Goal: Task Accomplishment & Management: Use online tool/utility

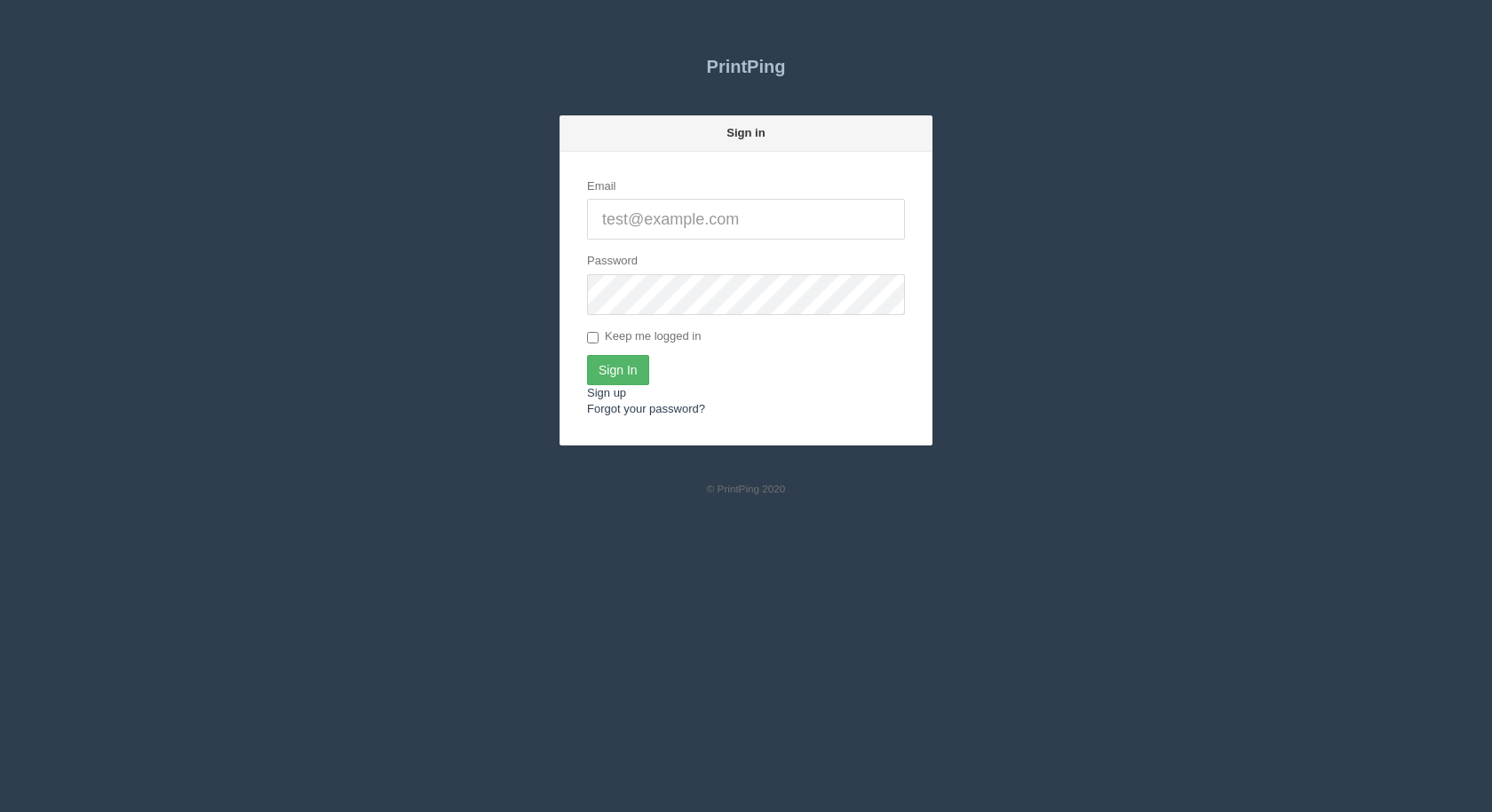
type input "[EMAIL_ADDRESS][DOMAIN_NAME]"
click at [627, 365] on input "Sign In" at bounding box center [618, 370] width 62 height 30
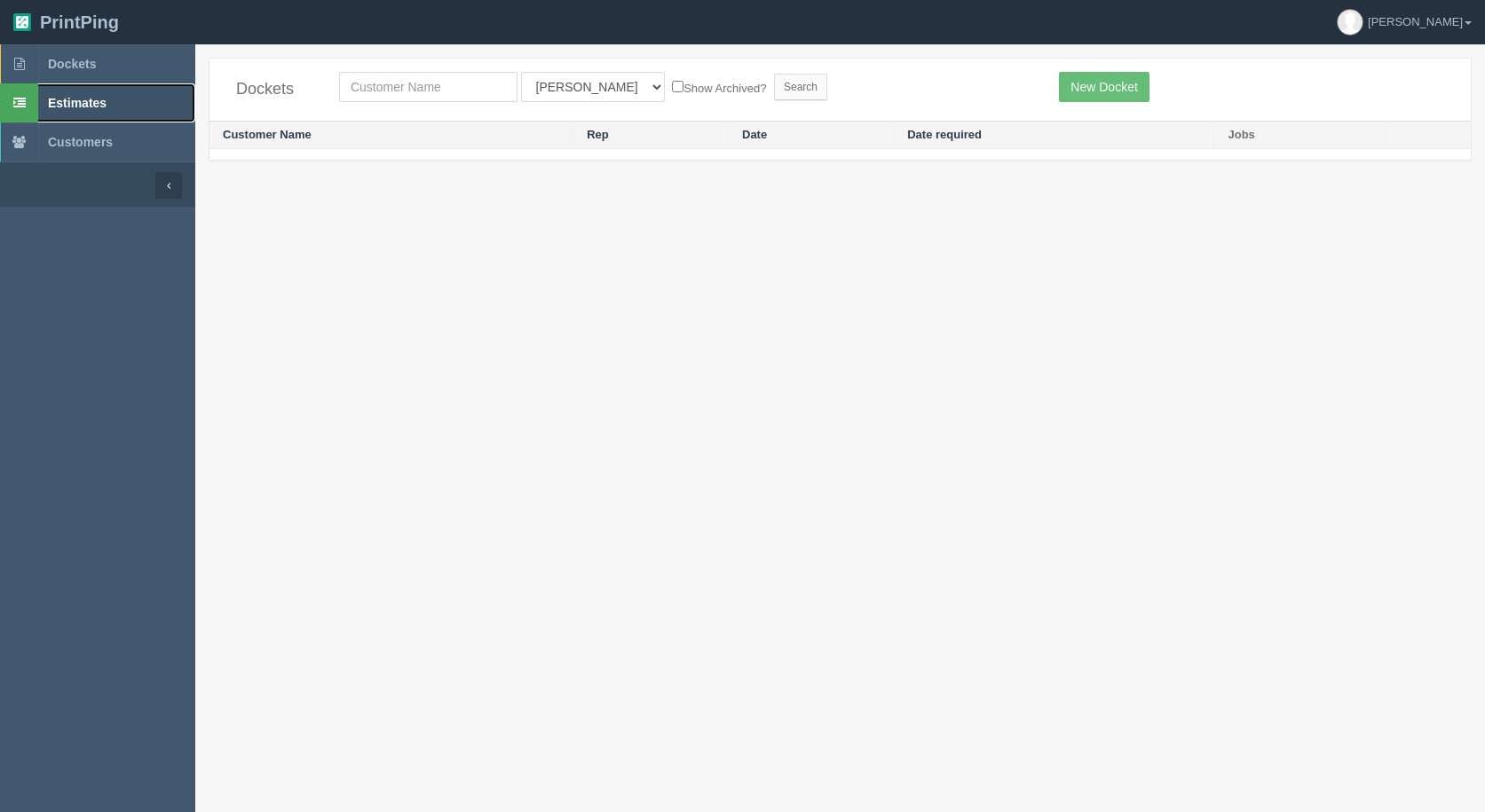
click at [62, 103] on span "Estimates" at bounding box center [77, 102] width 59 height 14
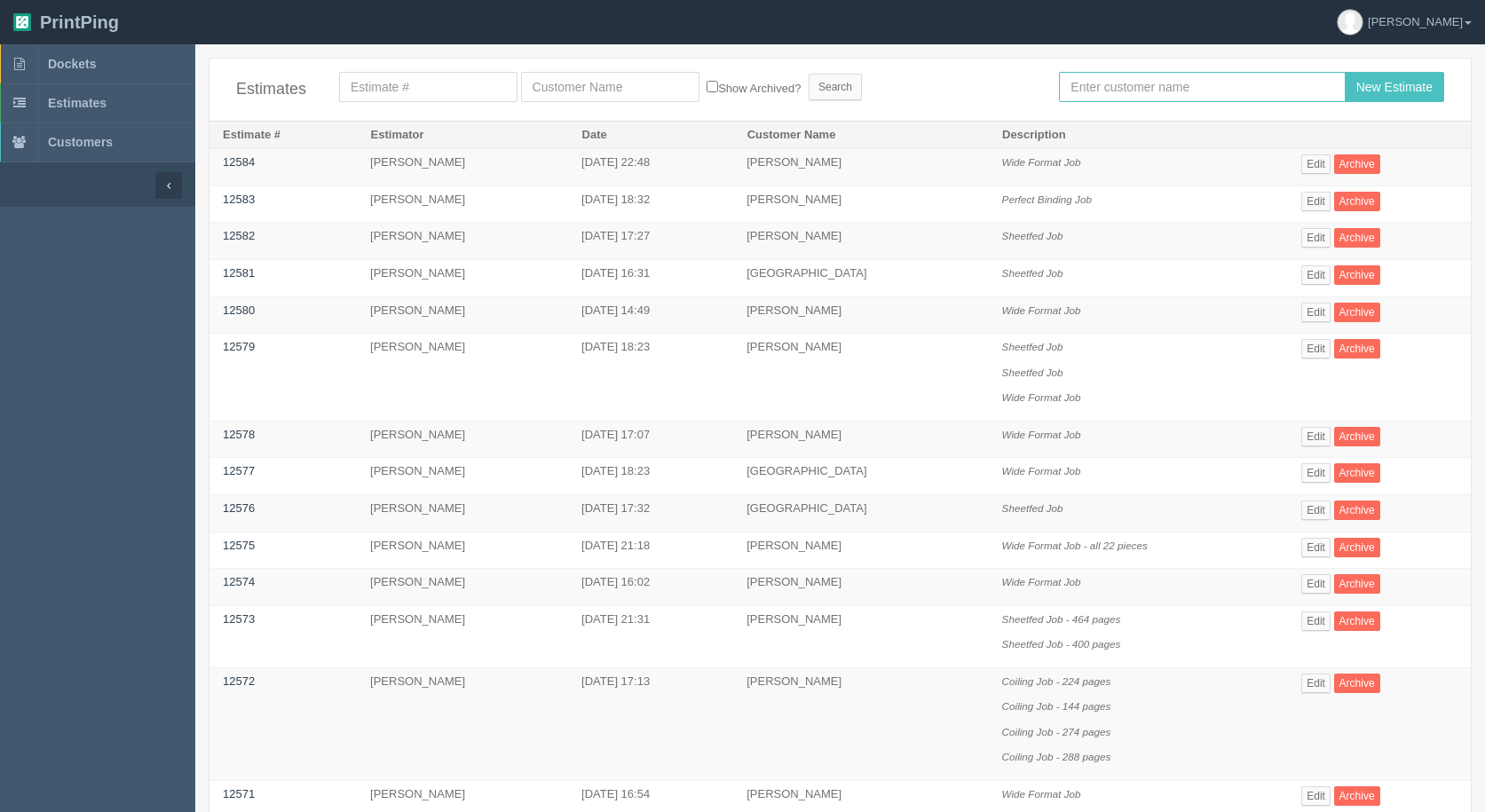
drag, startPoint x: 1097, startPoint y: 91, endPoint x: 1053, endPoint y: 90, distance: 44.0
click at [1096, 90] on input "text" at bounding box center [1201, 87] width 285 height 30
type input "arif"
click at [1345, 72] on input "New Estimate" at bounding box center [1394, 87] width 99 height 30
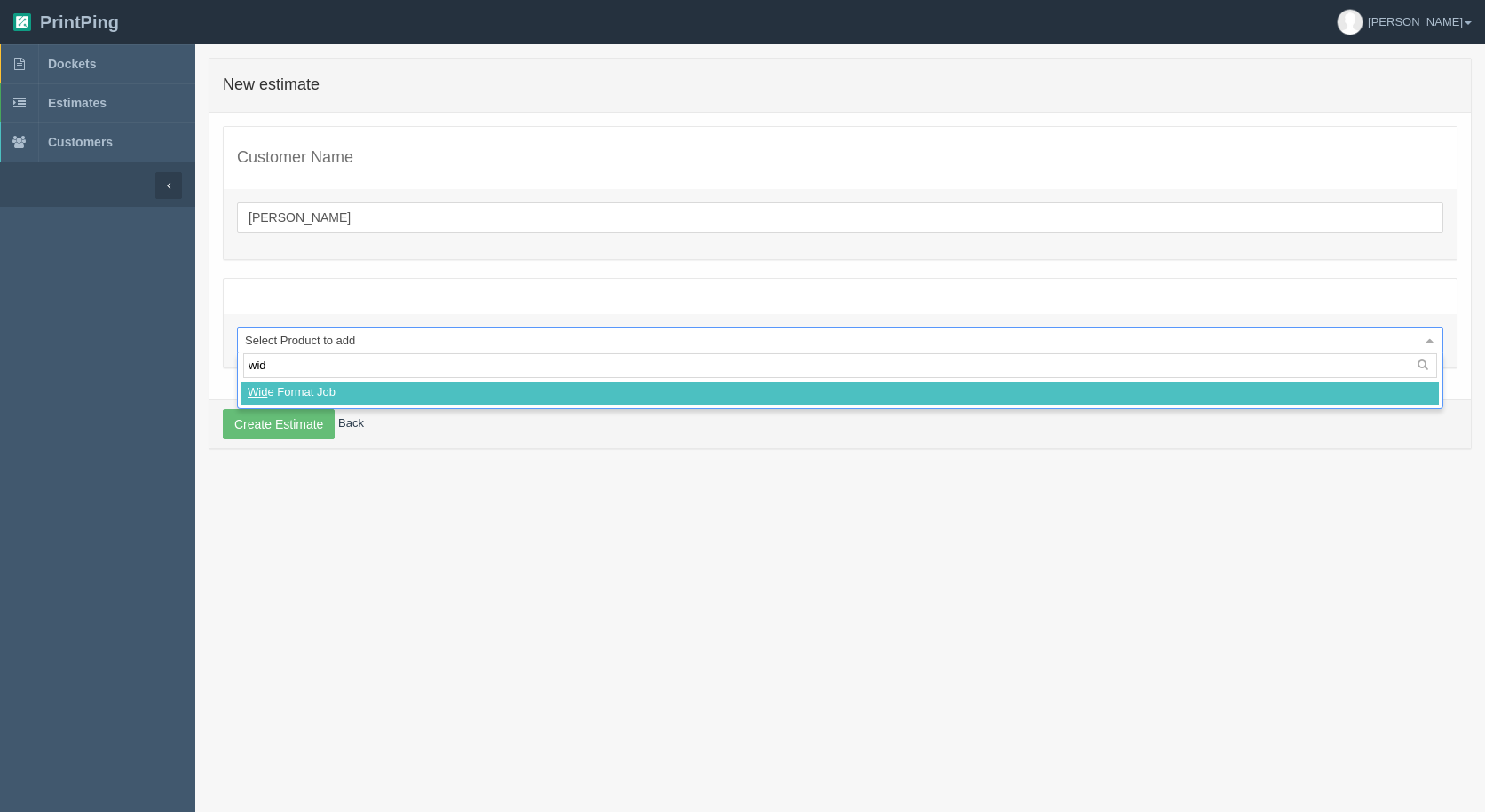
type input "wide"
select select
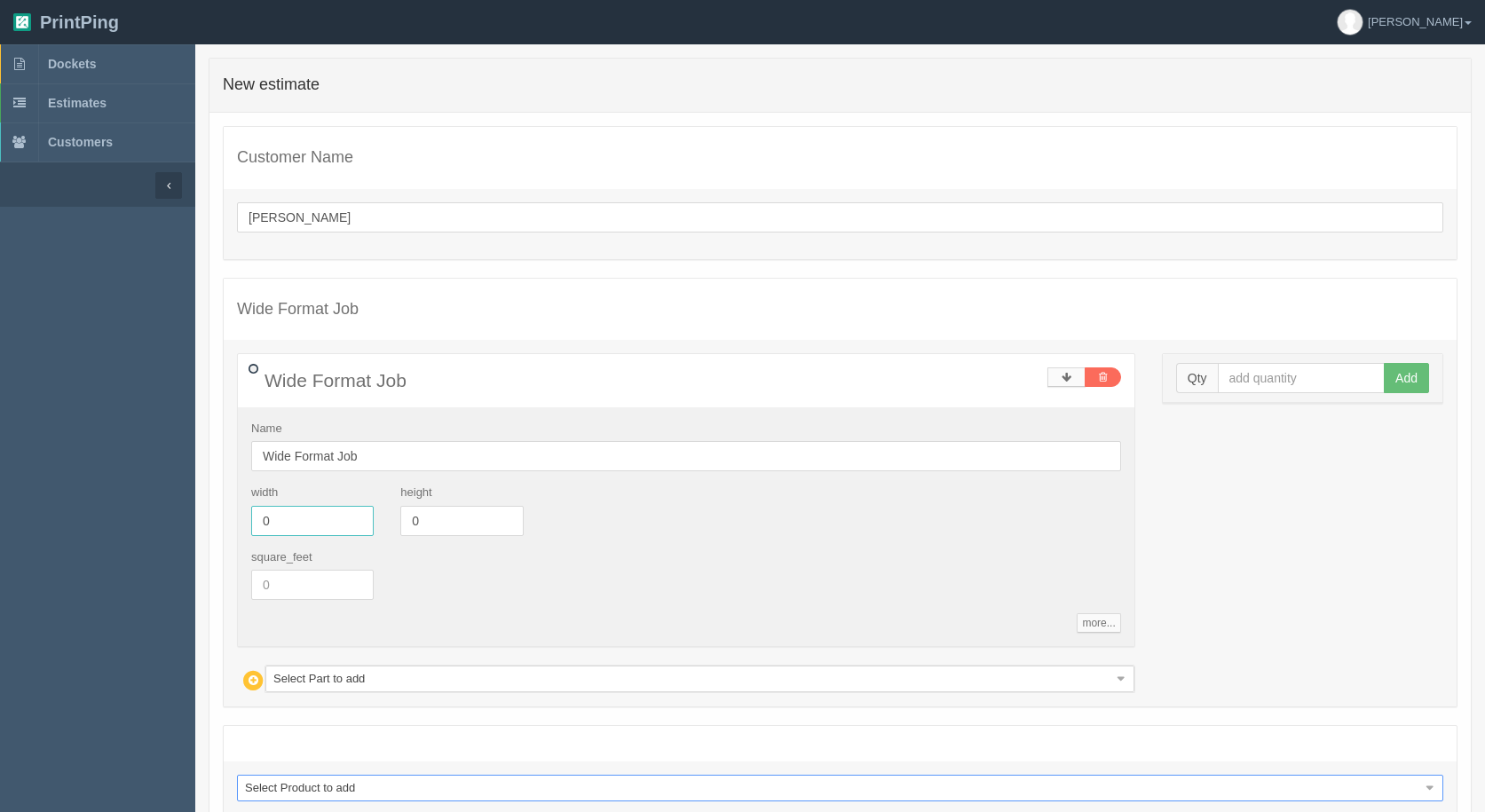
drag, startPoint x: 278, startPoint y: 522, endPoint x: 128, endPoint y: 476, distance: 156.9
click at [129, 476] on section "Dockets Estimates Customers" at bounding box center [742, 486] width 1485 height 883
type input "12"
type input "15"
drag, startPoint x: 1239, startPoint y: 378, endPoint x: 1130, endPoint y: 347, distance: 113.3
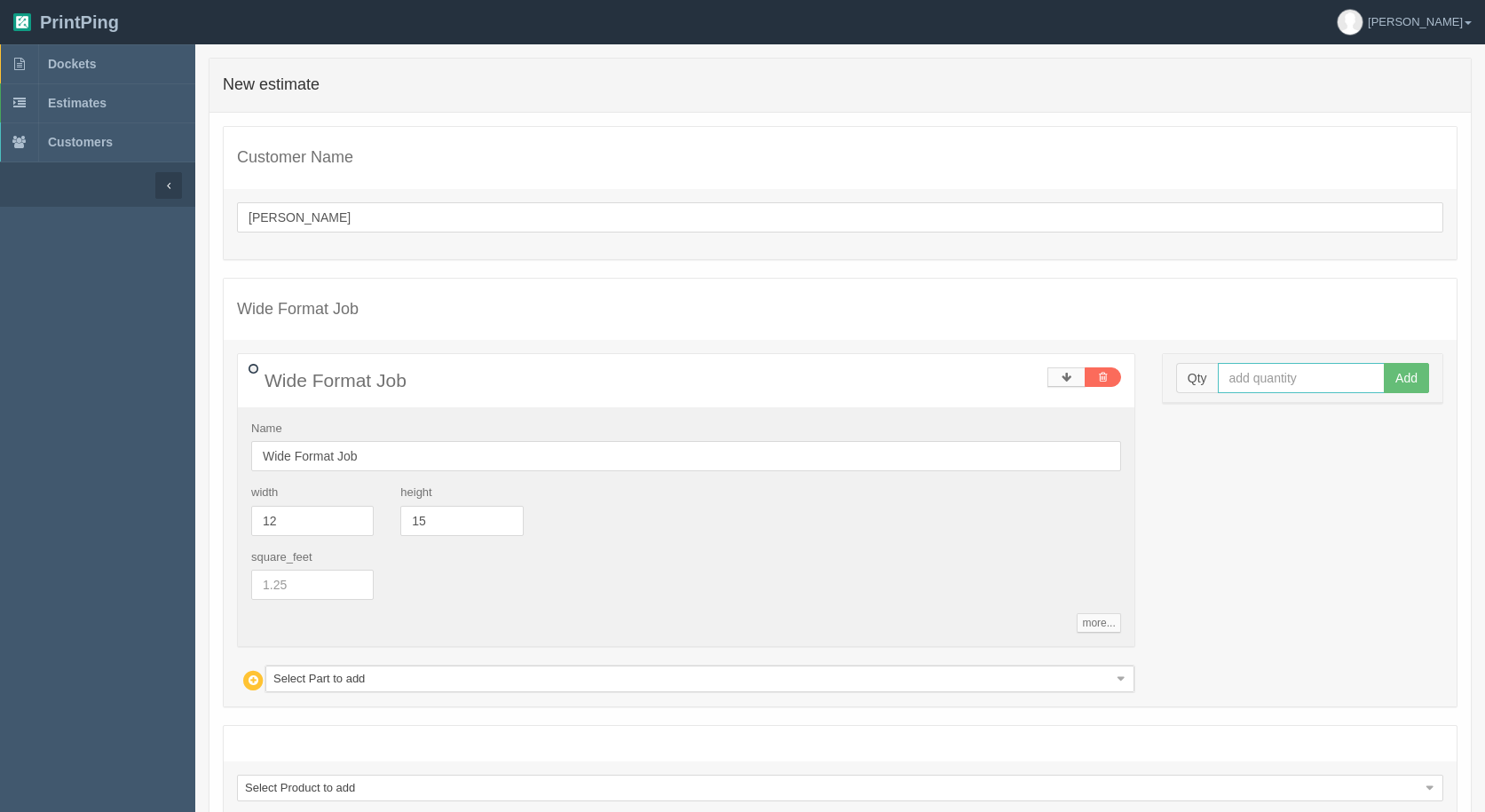
click at [1216, 375] on div "Qty Add" at bounding box center [1303, 378] width 253 height 30
type input "12"
click at [1384, 363] on button "Add" at bounding box center [1406, 378] width 45 height 30
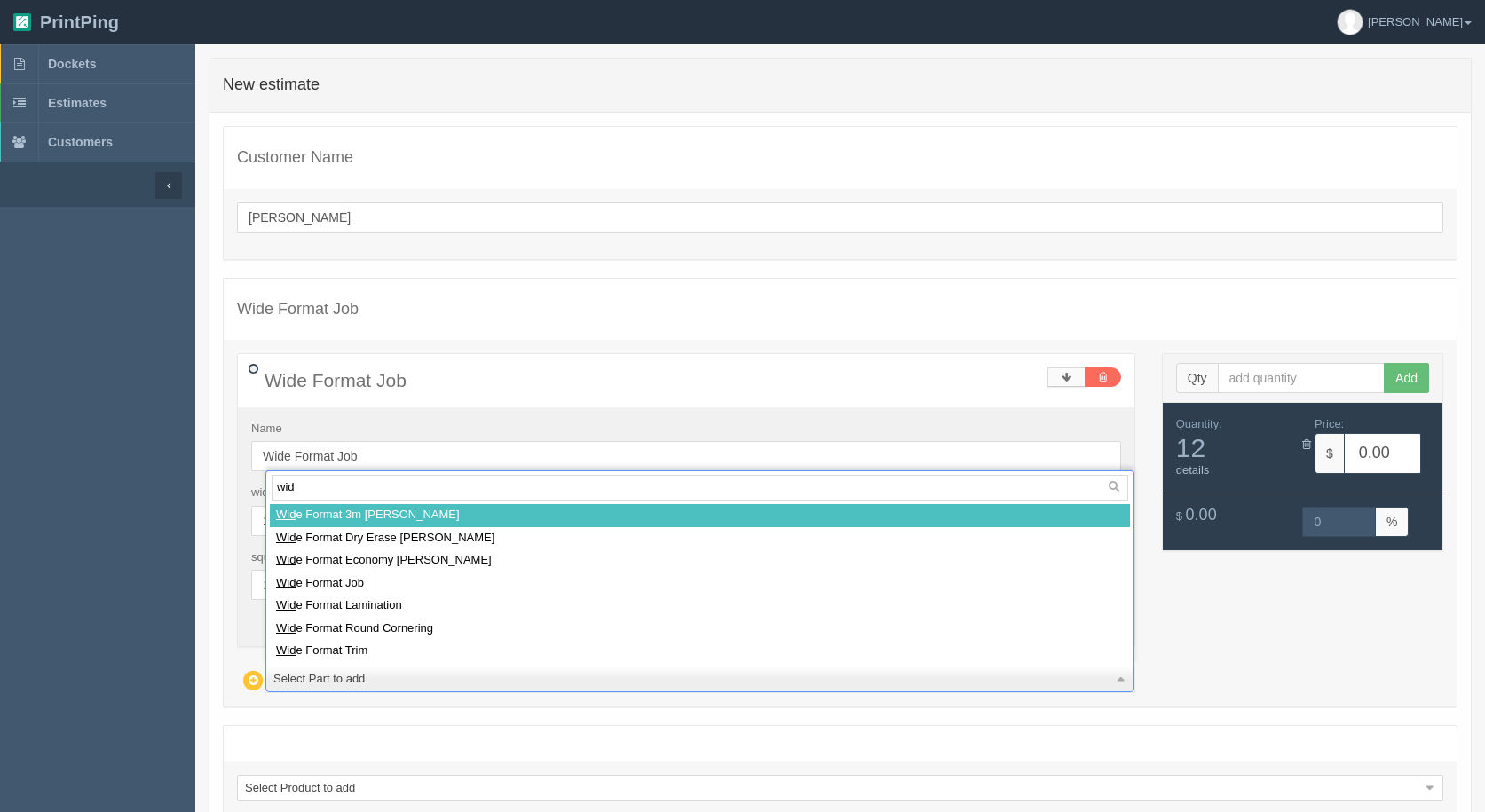
type input "wide"
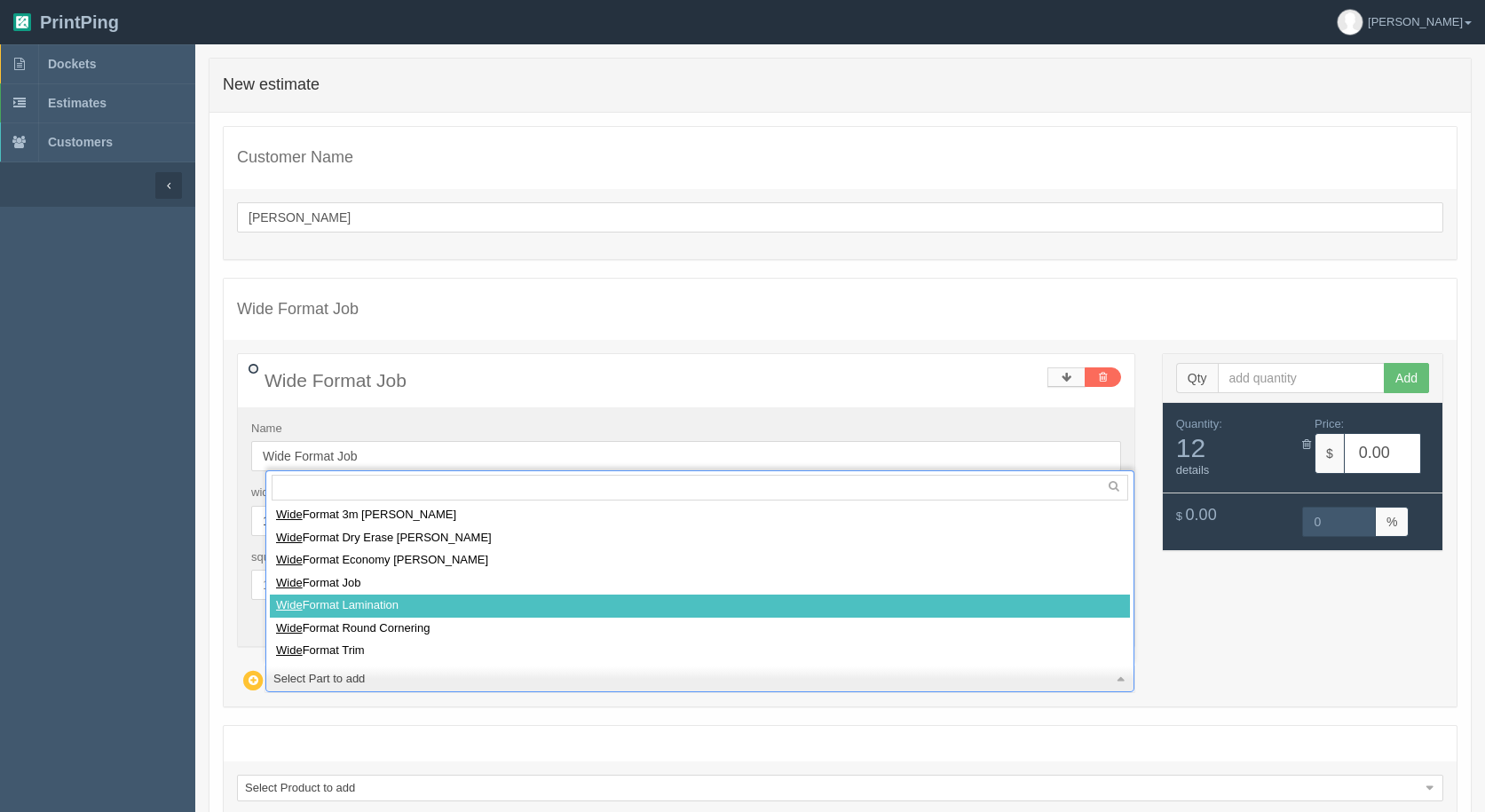
select select
type input "32.70"
type input "15.02"
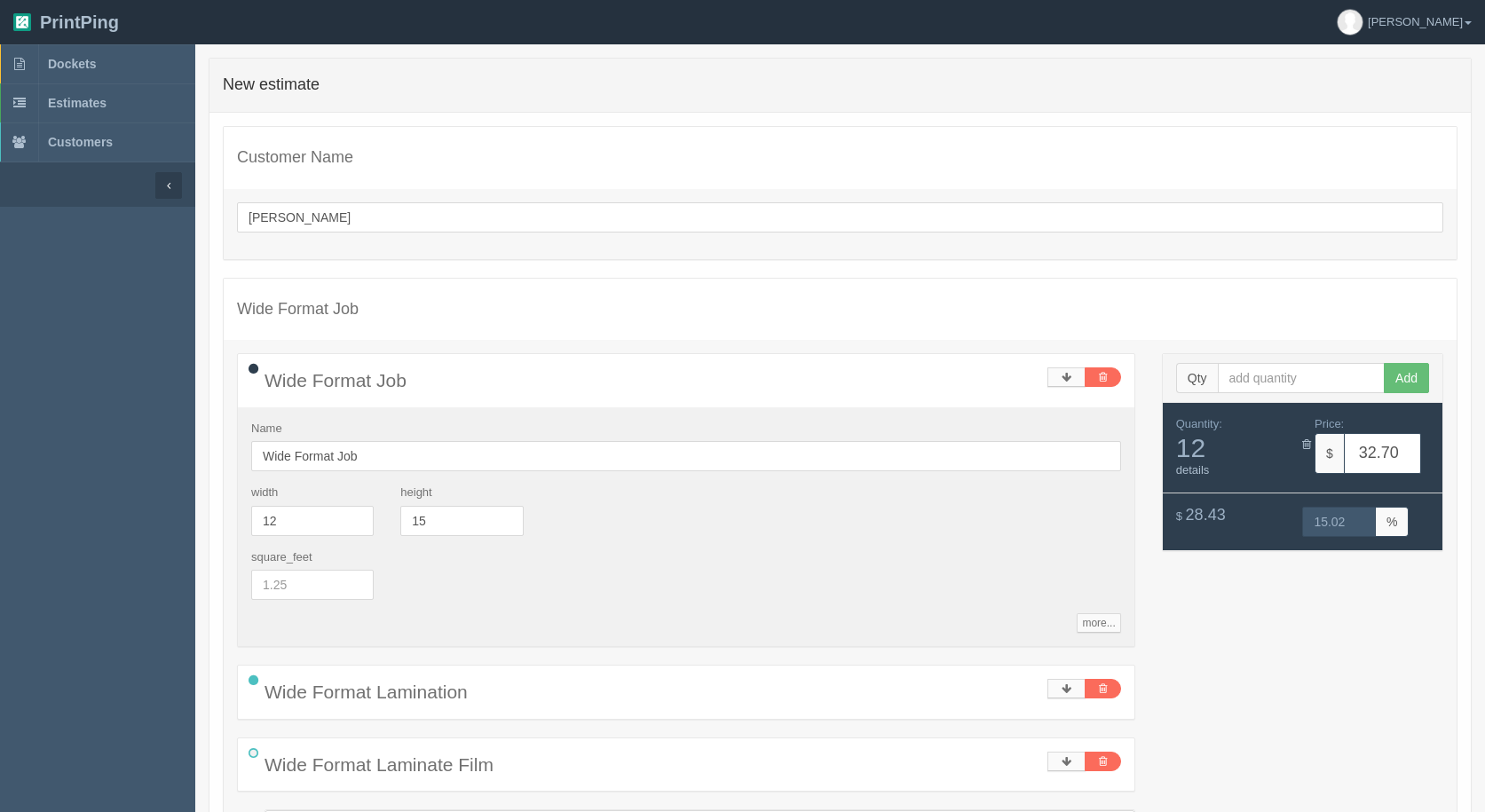
scroll to position [178, 0]
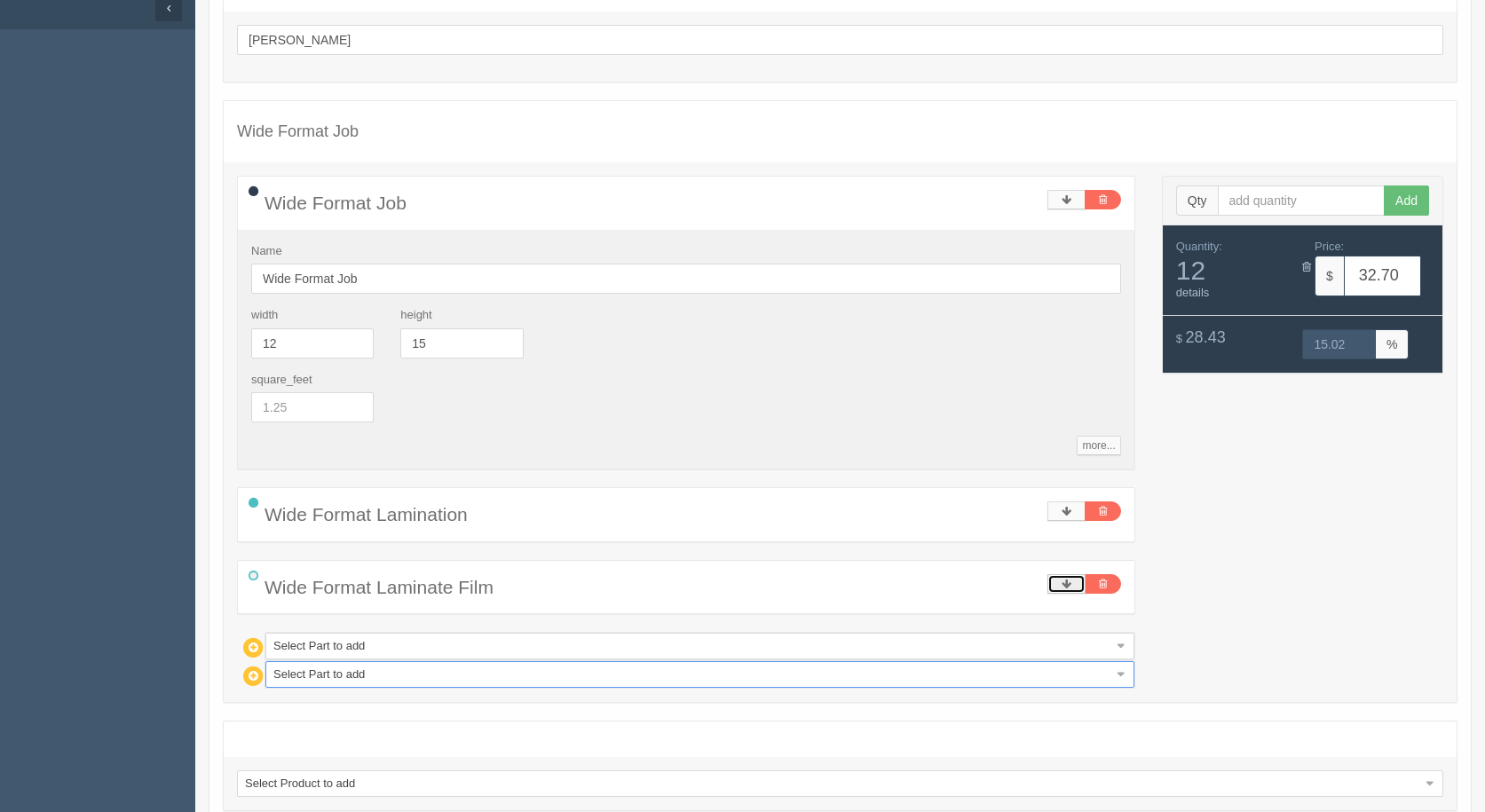
click at [1075, 585] on link at bounding box center [1066, 584] width 38 height 20
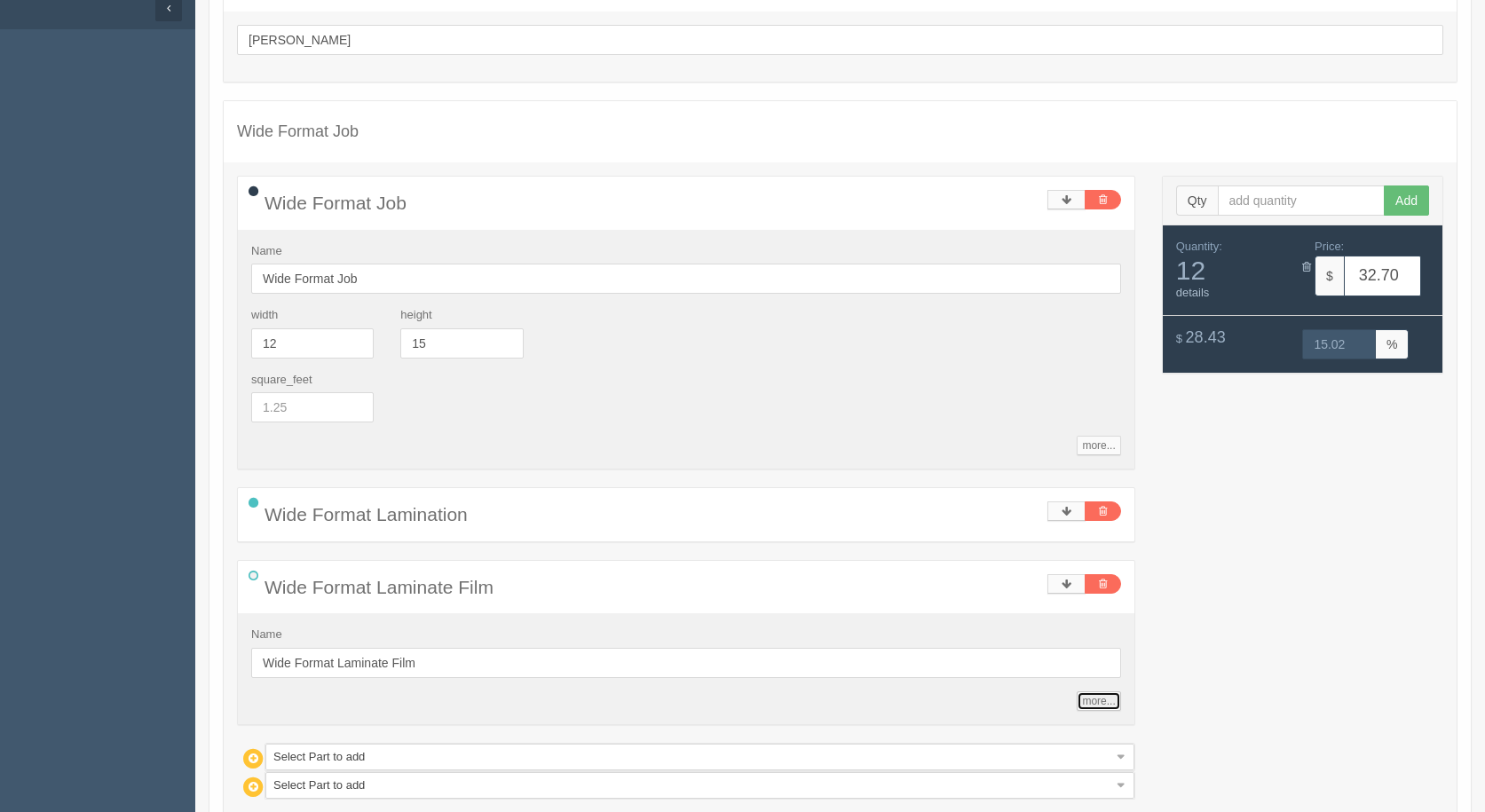
click at [1098, 699] on link "more..." at bounding box center [1099, 701] width 43 height 20
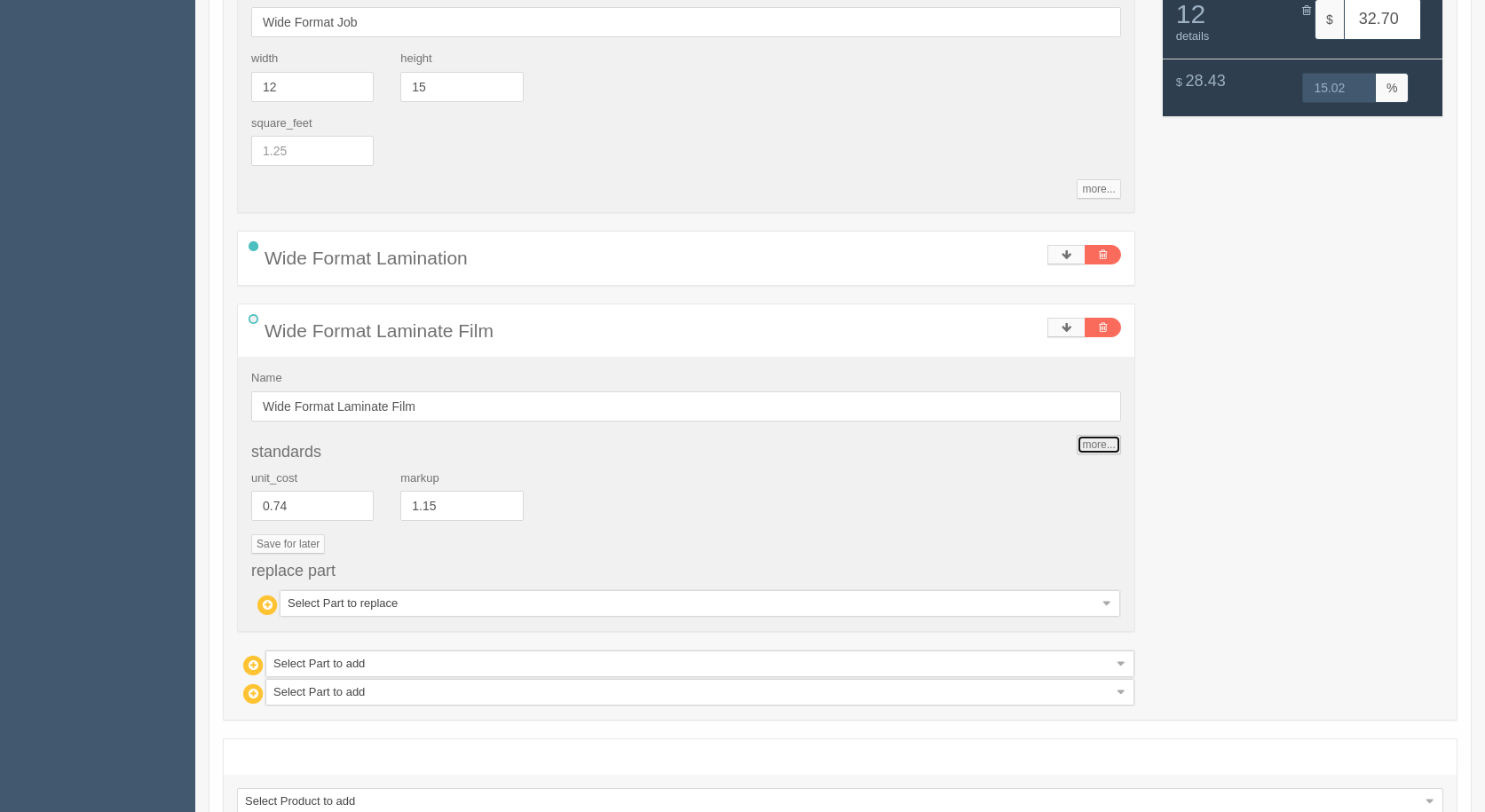
scroll to position [443, 0]
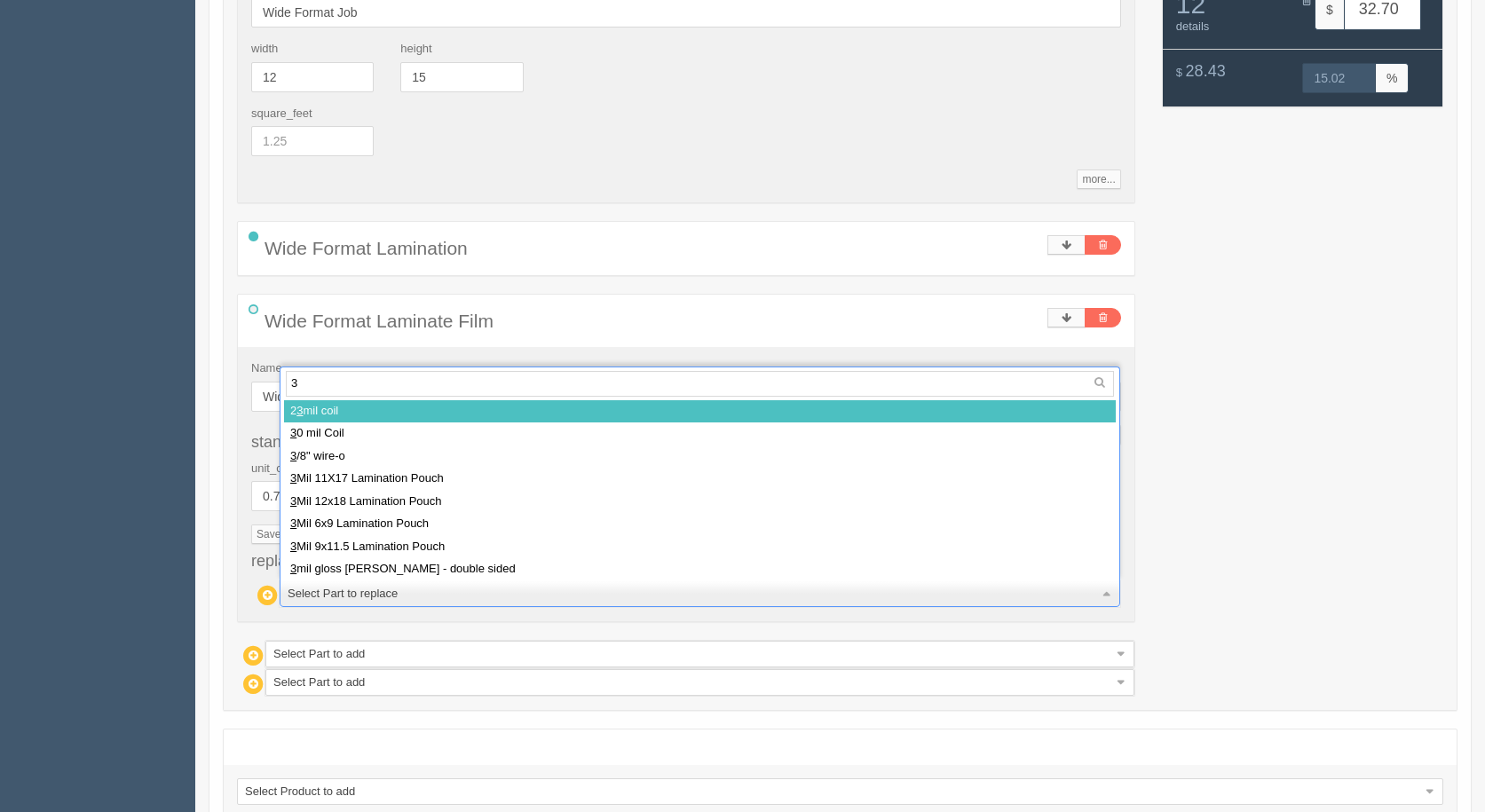
type input "3m"
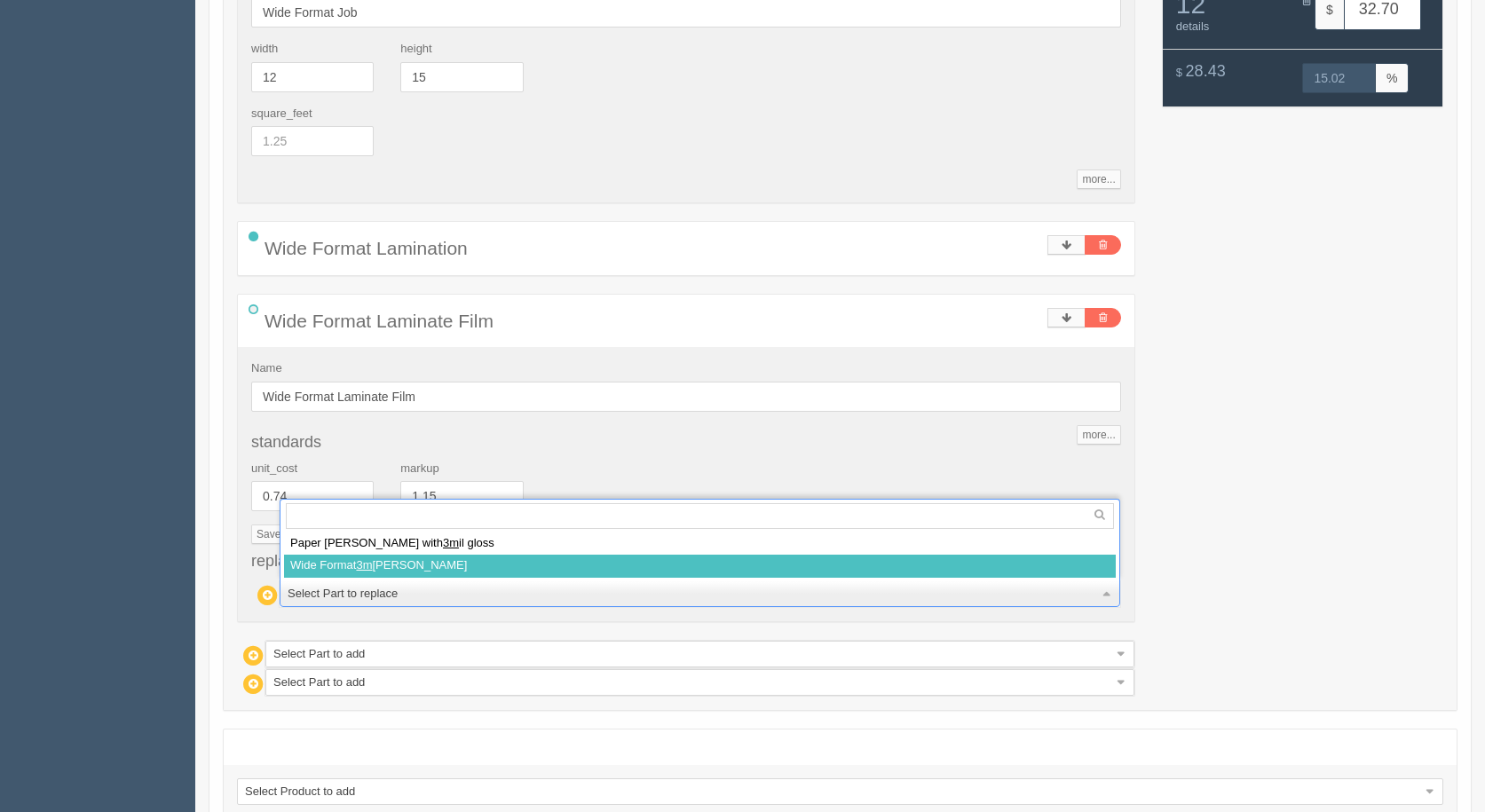
select select
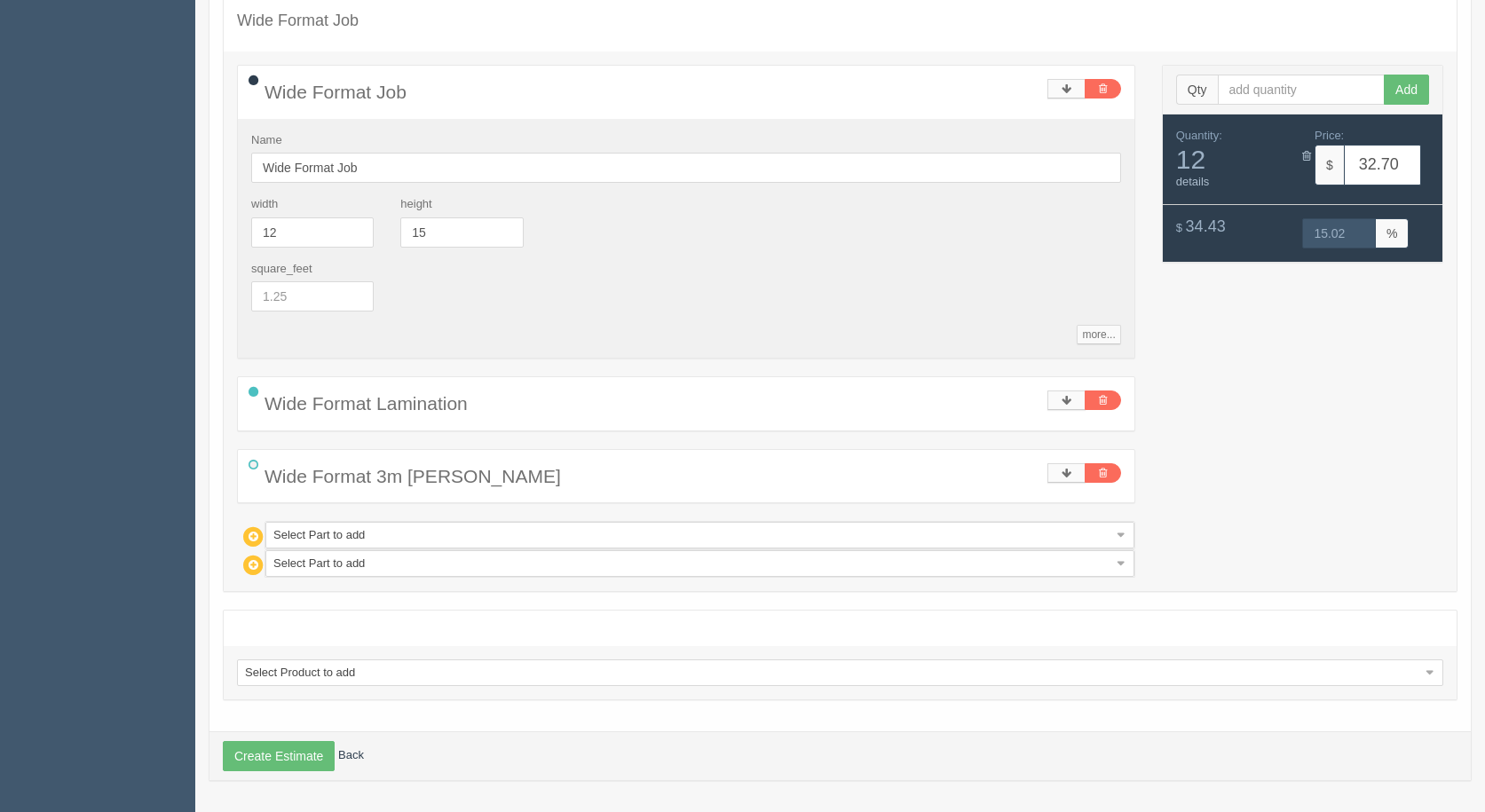
type input "39.60"
type input "15.02"
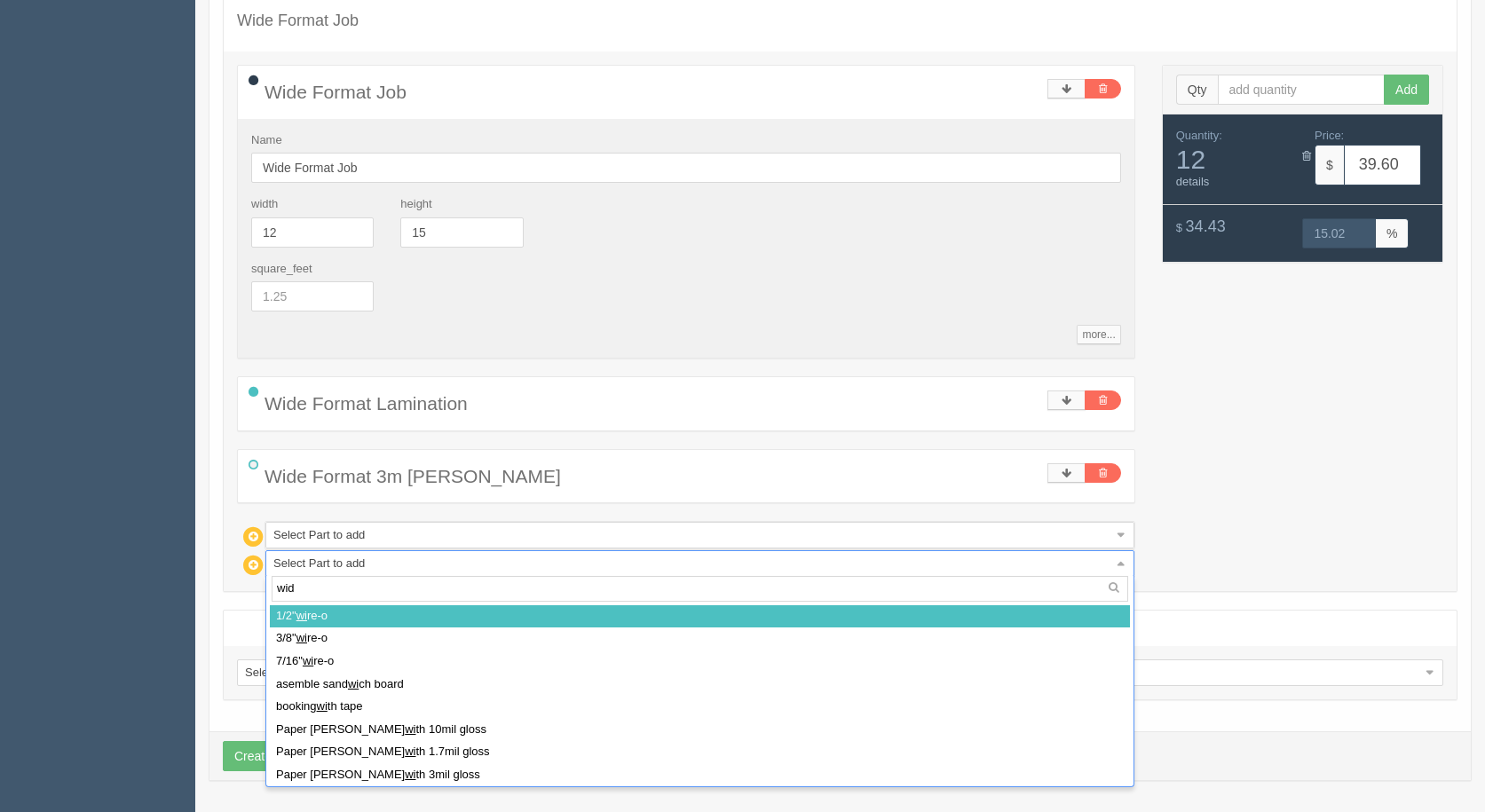
type input "wide"
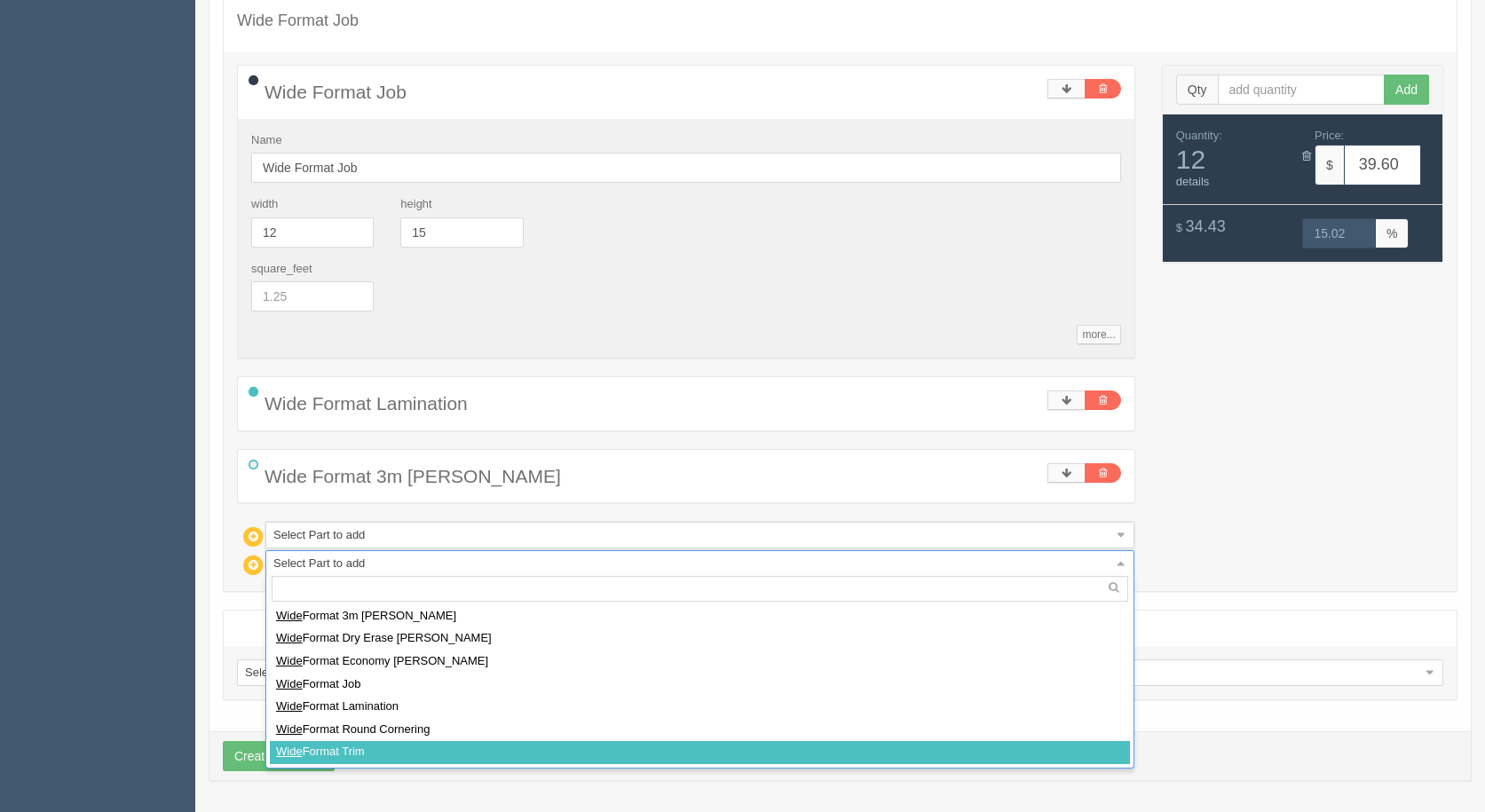
select select
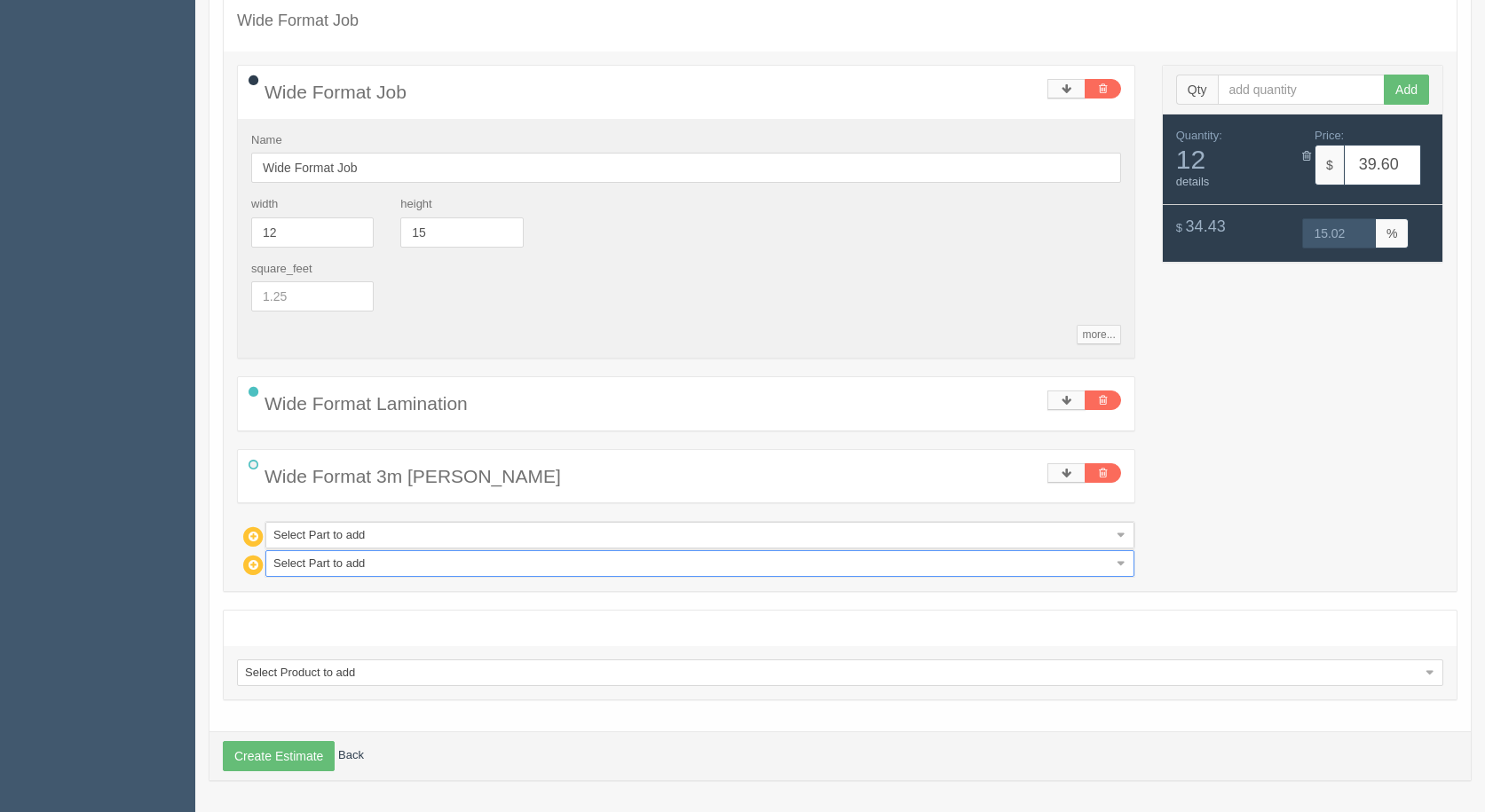
type input "47.07"
type input "15.00"
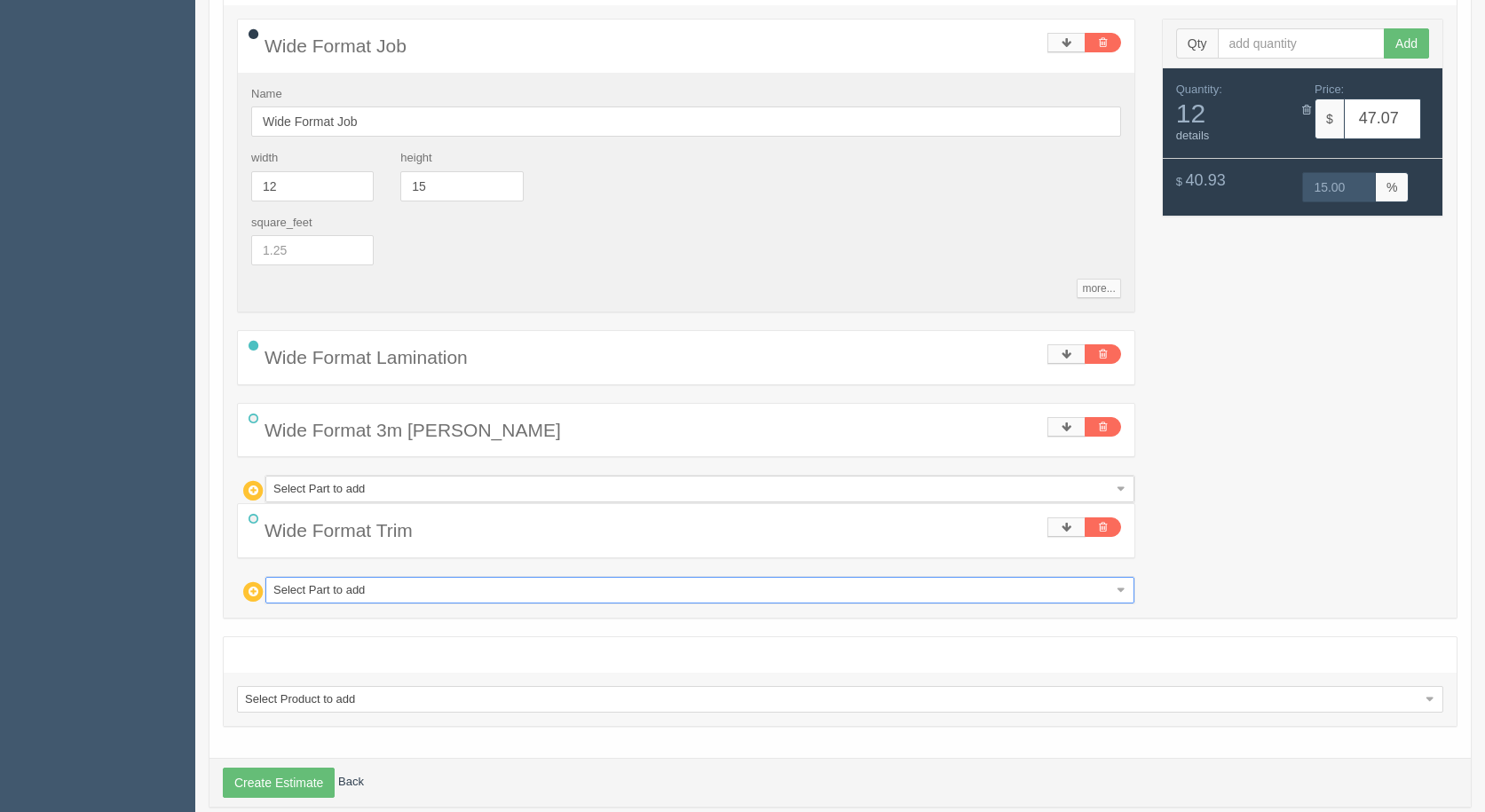
scroll to position [361, 0]
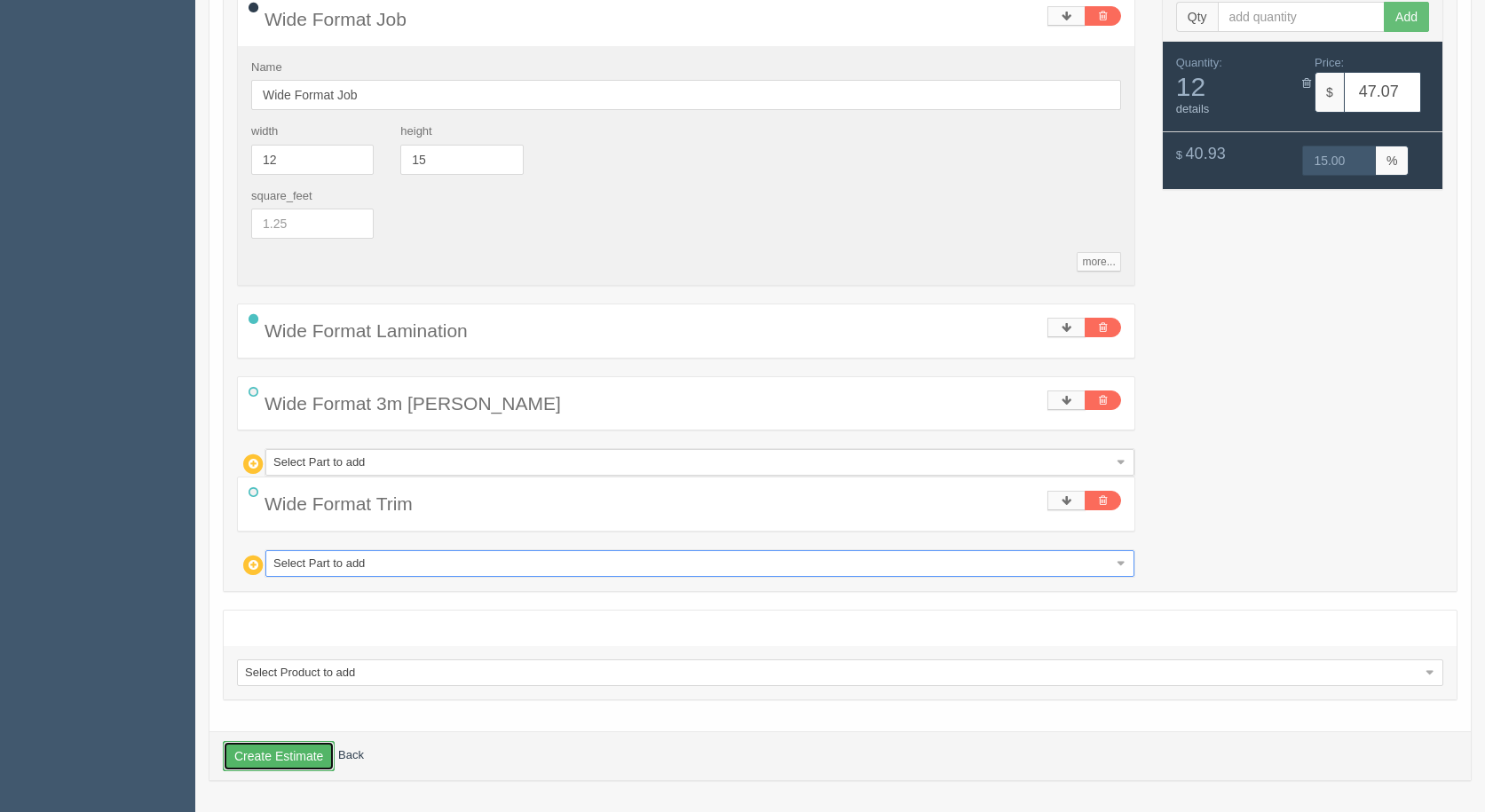
click at [286, 769] on button "Create Estimate" at bounding box center [279, 756] width 112 height 30
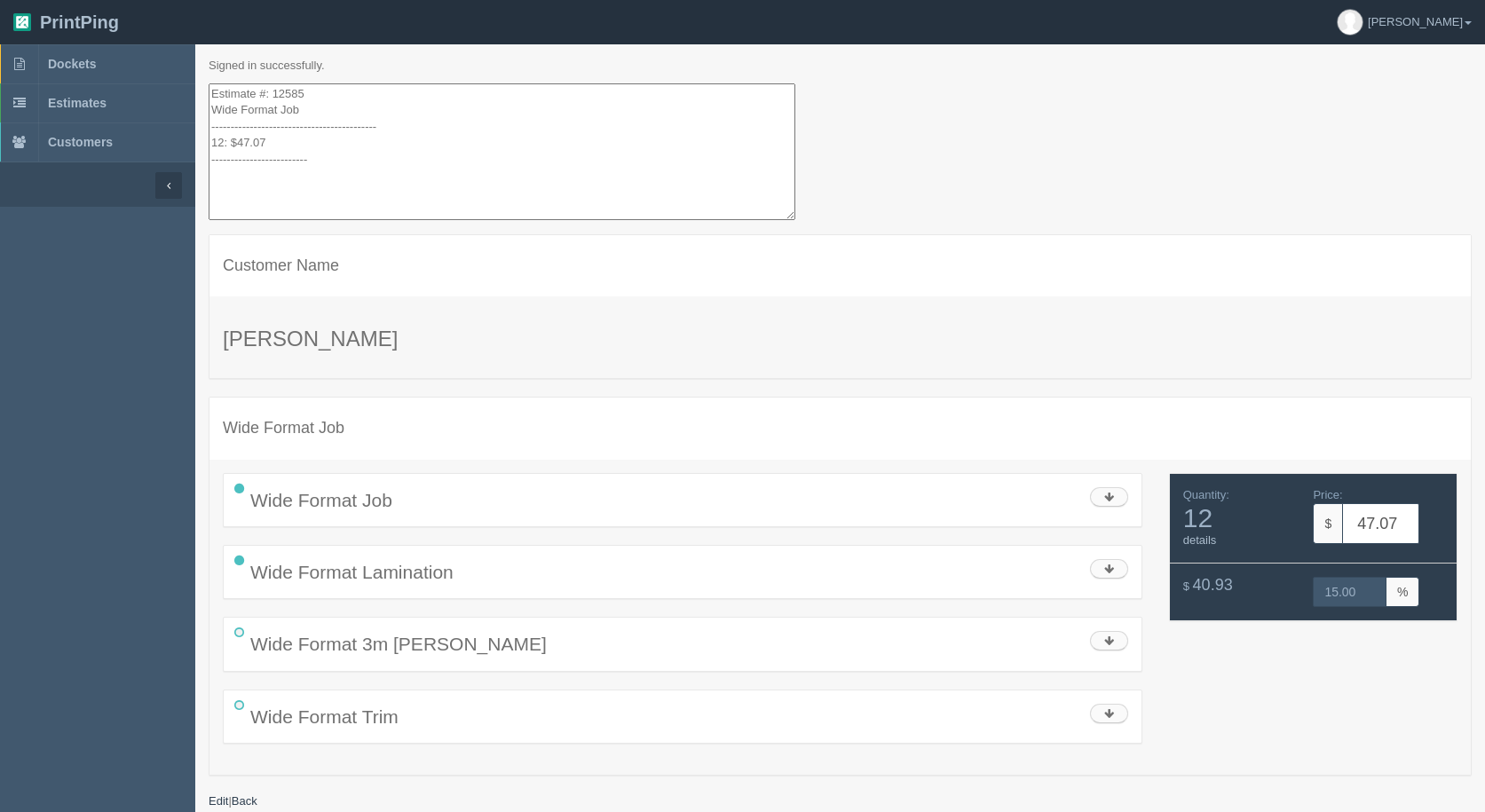
drag, startPoint x: 337, startPoint y: 167, endPoint x: 178, endPoint y: -2, distance: 232.0
click at [178, 0] on html "PrintPing [PERSON_NAME] Administration Edit account ( [EMAIL_ADDRESS][DOMAIN_NA…" at bounding box center [742, 428] width 1485 height 856
